Goal: Task Accomplishment & Management: Use online tool/utility

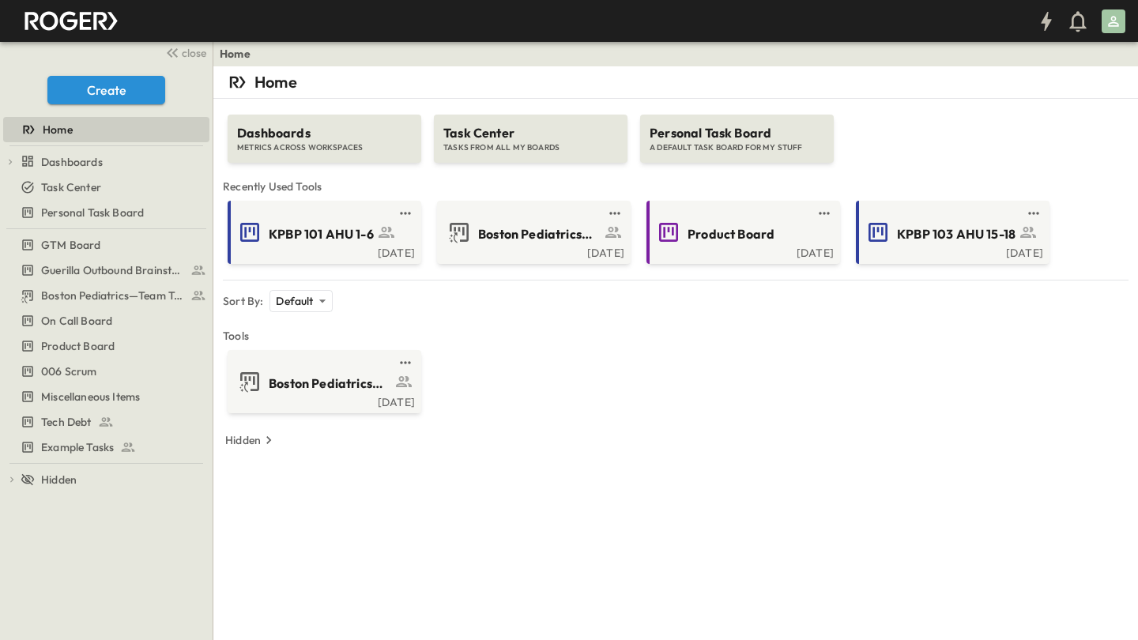
click at [545, 428] on div "Dashboards METRICS ACROSS WORKSPACES Task Center TASKS FROM ALL MY BOARDS Perso…" at bounding box center [676, 278] width 906 height 359
click at [104, 21] on icon "button" at bounding box center [100, 21] width 14 height 18
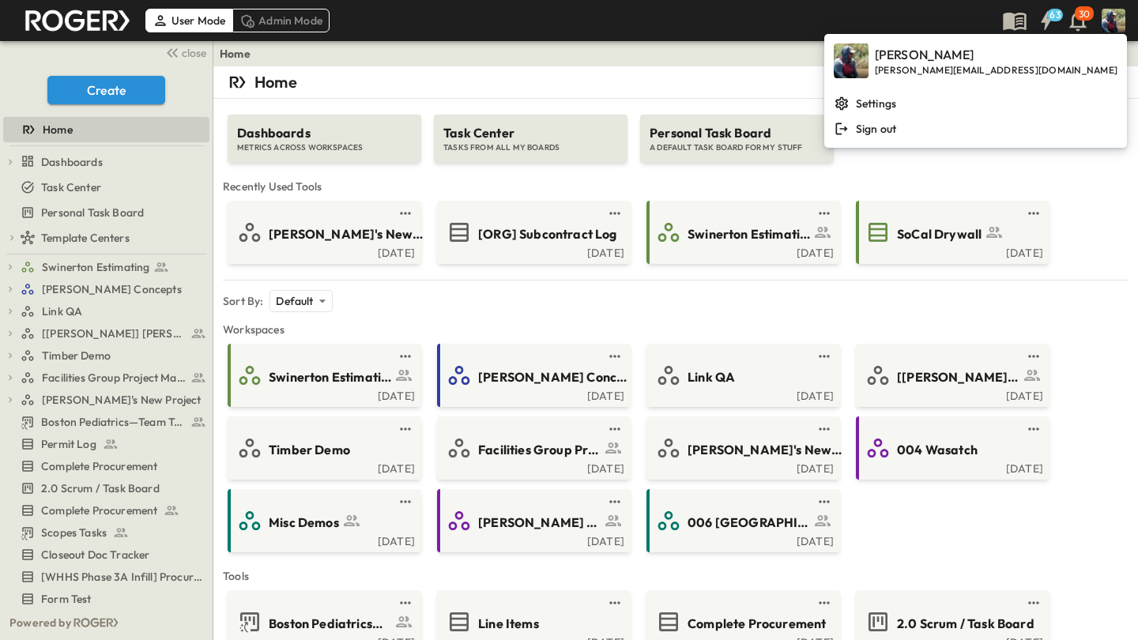
drag, startPoint x: 750, startPoint y: 48, endPoint x: 493, endPoint y: 52, distance: 256.9
click at [752, 48] on div "Home" at bounding box center [675, 53] width 925 height 25
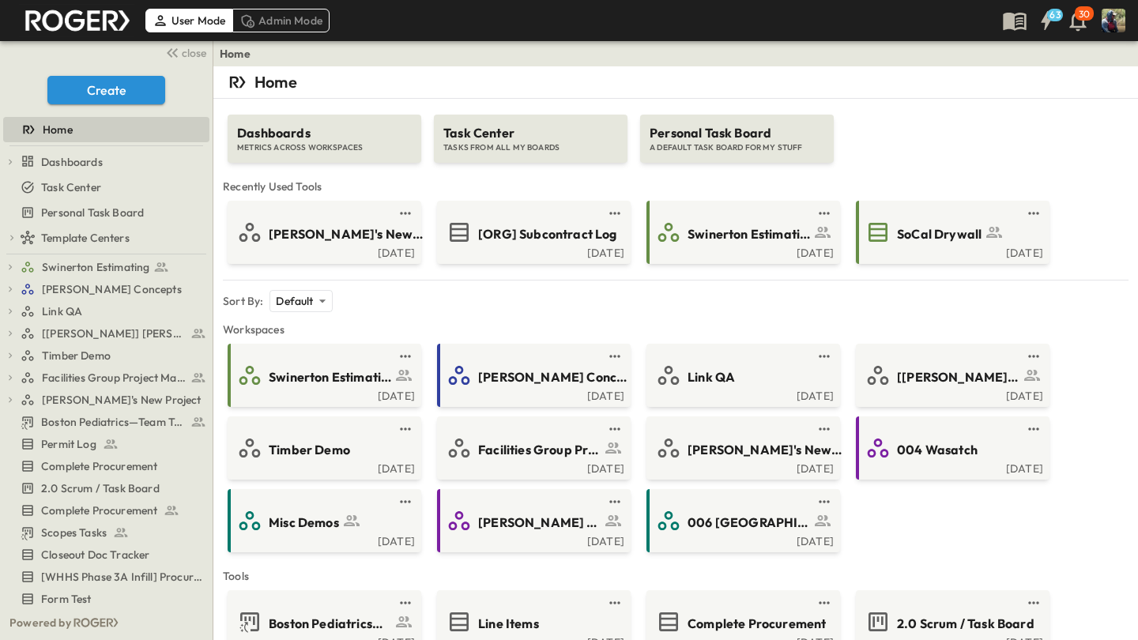
click at [256, 9] on div "Admin Mode" at bounding box center [280, 21] width 97 height 24
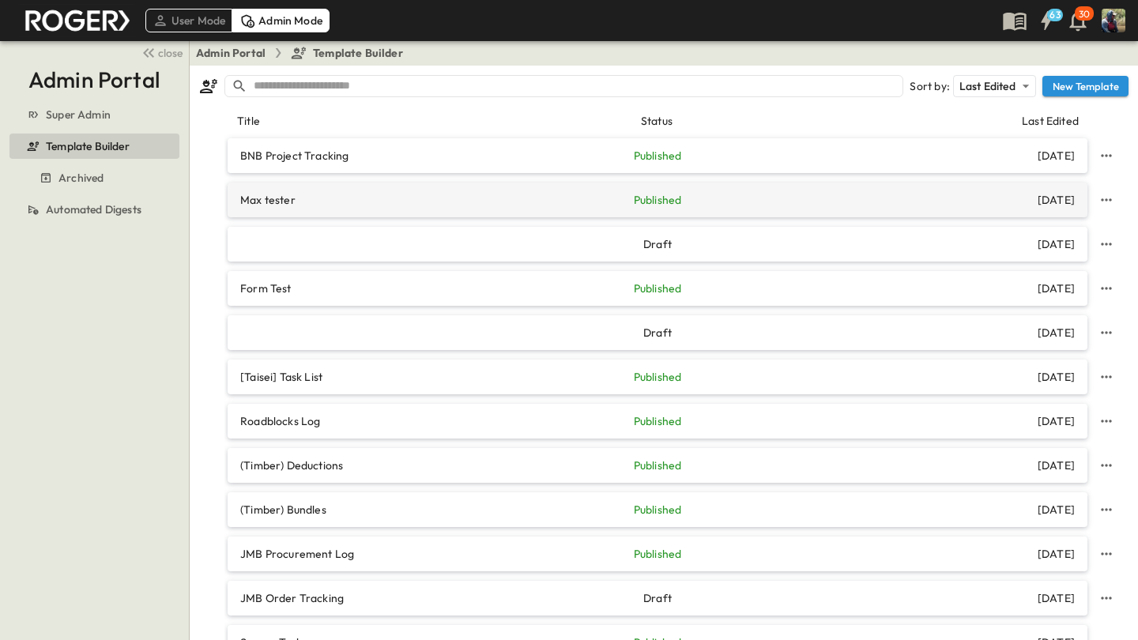
scroll to position [17, 0]
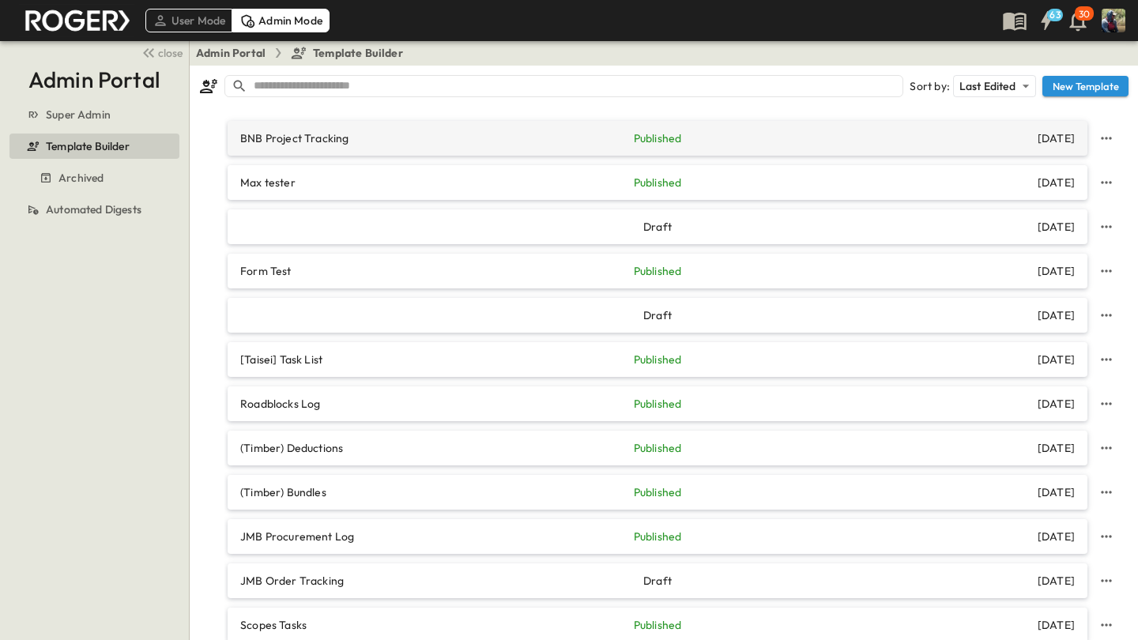
click at [523, 149] on div "BNB Project Tracking Published [DATE]" at bounding box center [658, 138] width 860 height 35
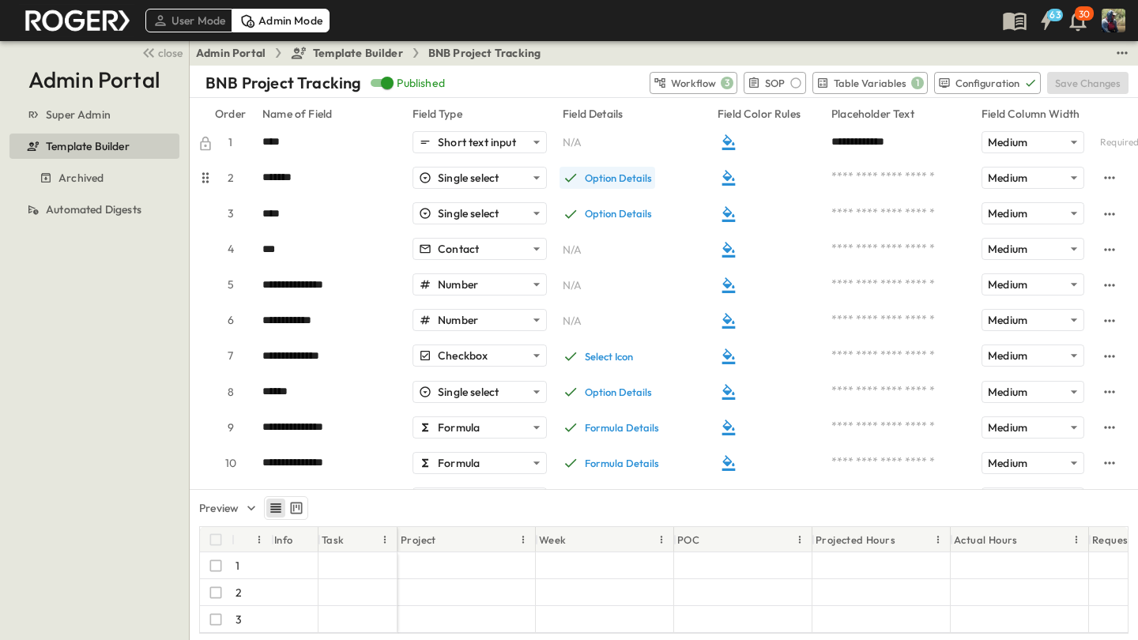
click at [612, 177] on div "Option Details" at bounding box center [618, 177] width 67 height 13
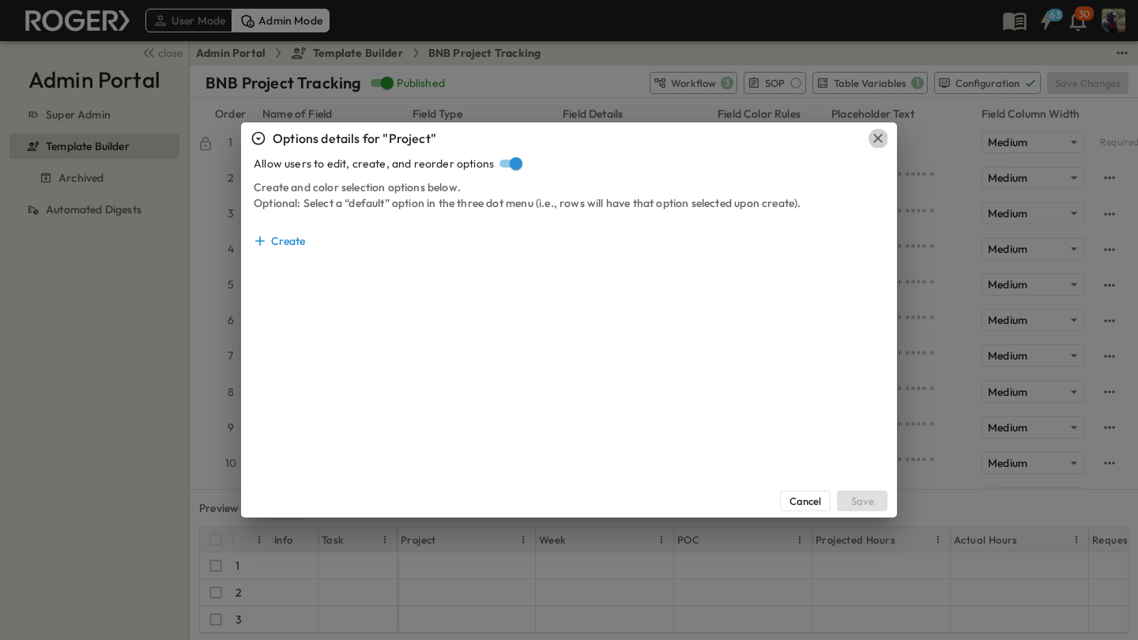
drag, startPoint x: 881, startPoint y: 138, endPoint x: 909, endPoint y: 150, distance: 30.4
click at [886, 138] on button "button" at bounding box center [878, 138] width 19 height 19
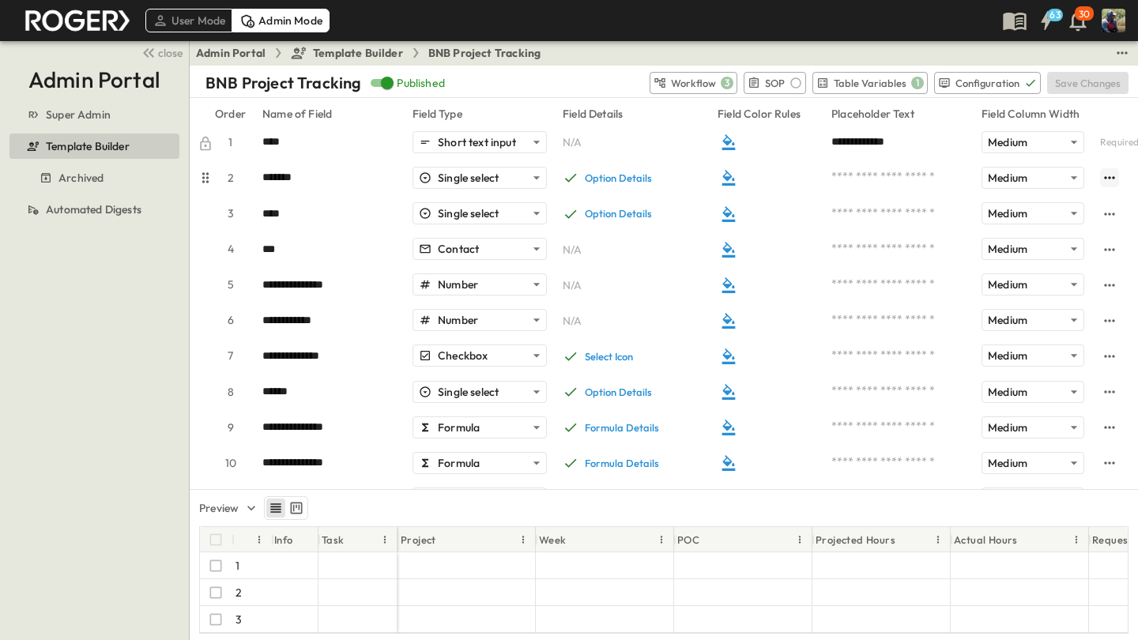
click at [1106, 175] on icon "tag-option-menu" at bounding box center [1110, 178] width 16 height 16
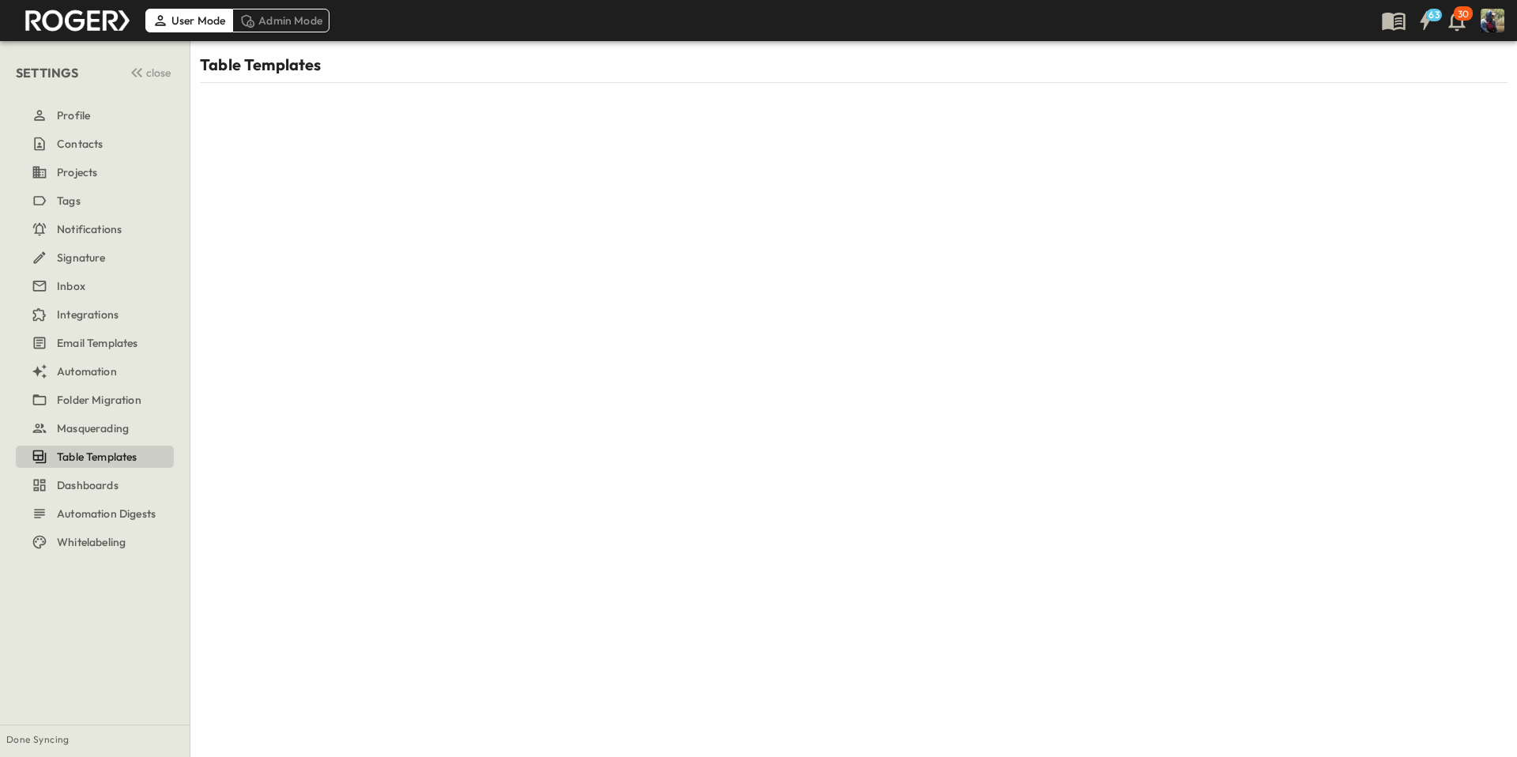
drag, startPoint x: 100, startPoint y: 455, endPoint x: 134, endPoint y: 643, distance: 191.1
click at [100, 455] on h6 "Table Templates" at bounding box center [97, 457] width 81 height 16
click at [307, 92] on div "Select a company ​" at bounding box center [854, 113] width 1308 height 60
click at [303, 122] on body "User Mode Admin Mode 63 30 SETTINGS close Profile Contacts Projects Tags Notifi…" at bounding box center [758, 378] width 1517 height 757
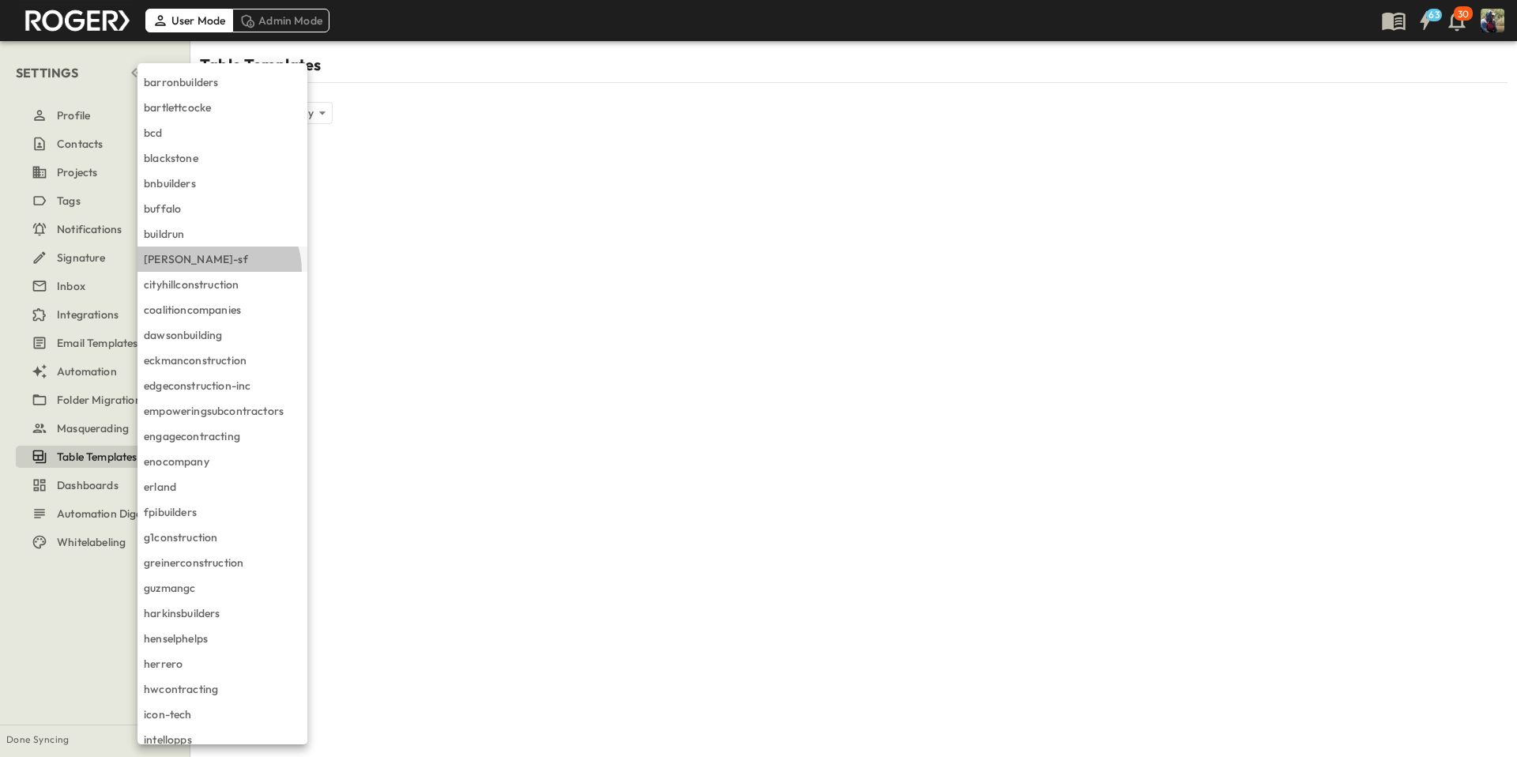
click at [217, 270] on li "cahill-sf" at bounding box center [223, 259] width 170 height 25
type input "**********"
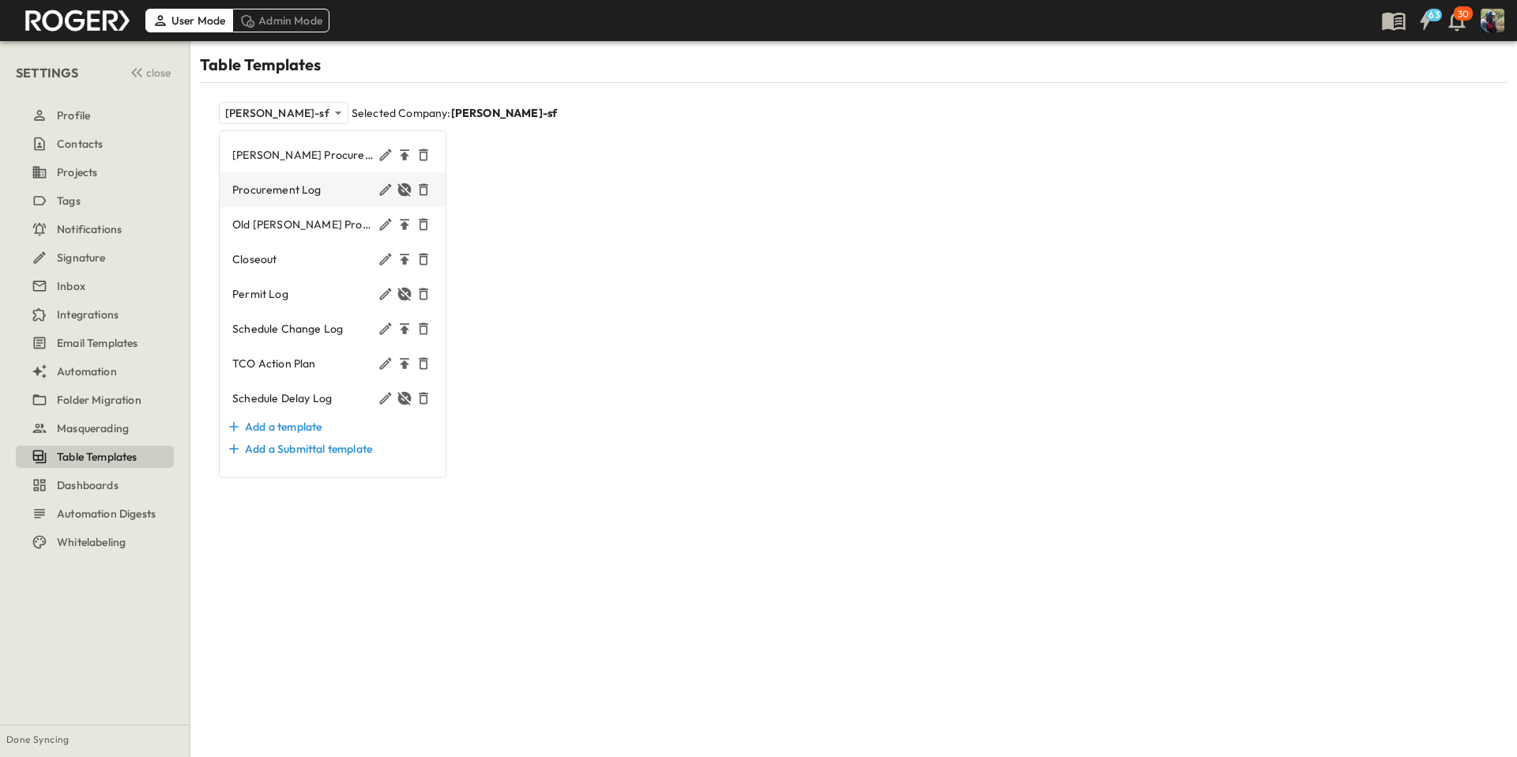
click at [288, 184] on span "Procurement Log" at bounding box center [304, 190] width 144 height 16
